Goal: Browse casually: Explore the website without a specific task or goal

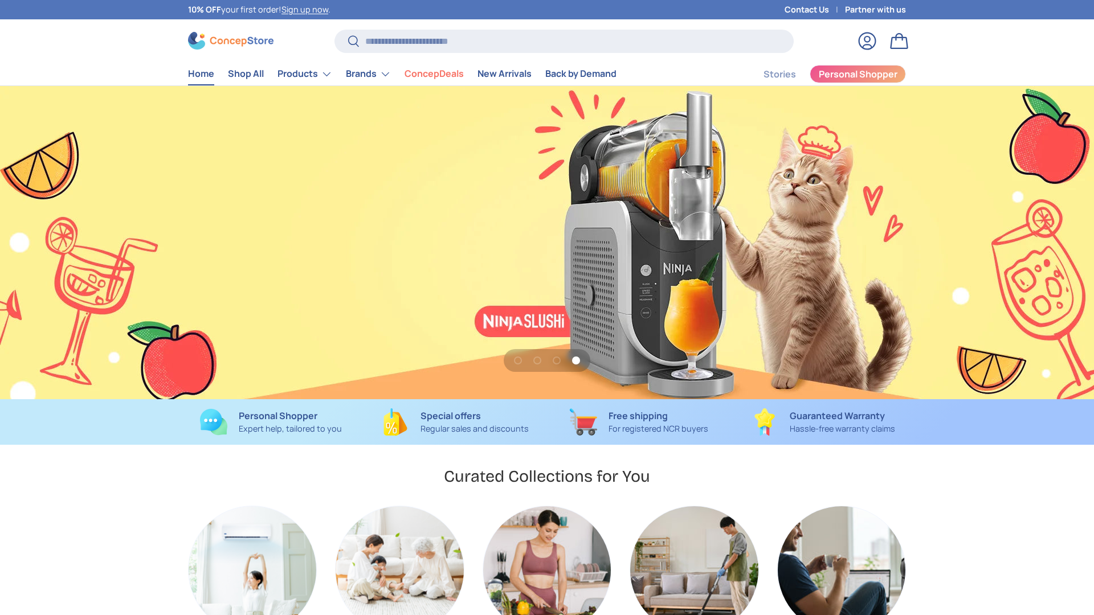
scroll to position [0, 3281]
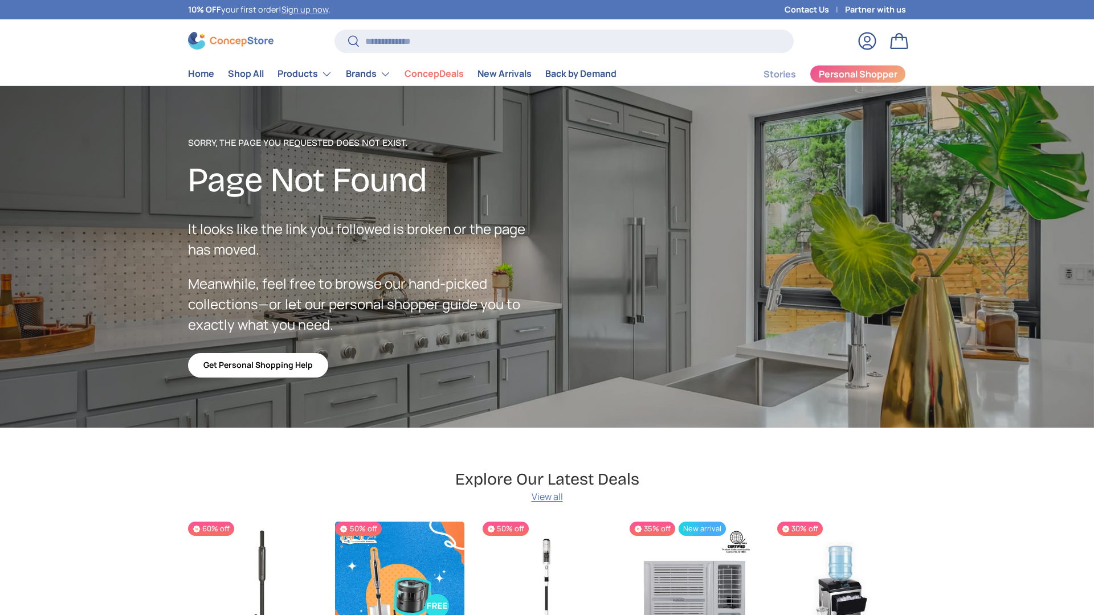
scroll to position [2034, 4658]
